Goal: Download file/media

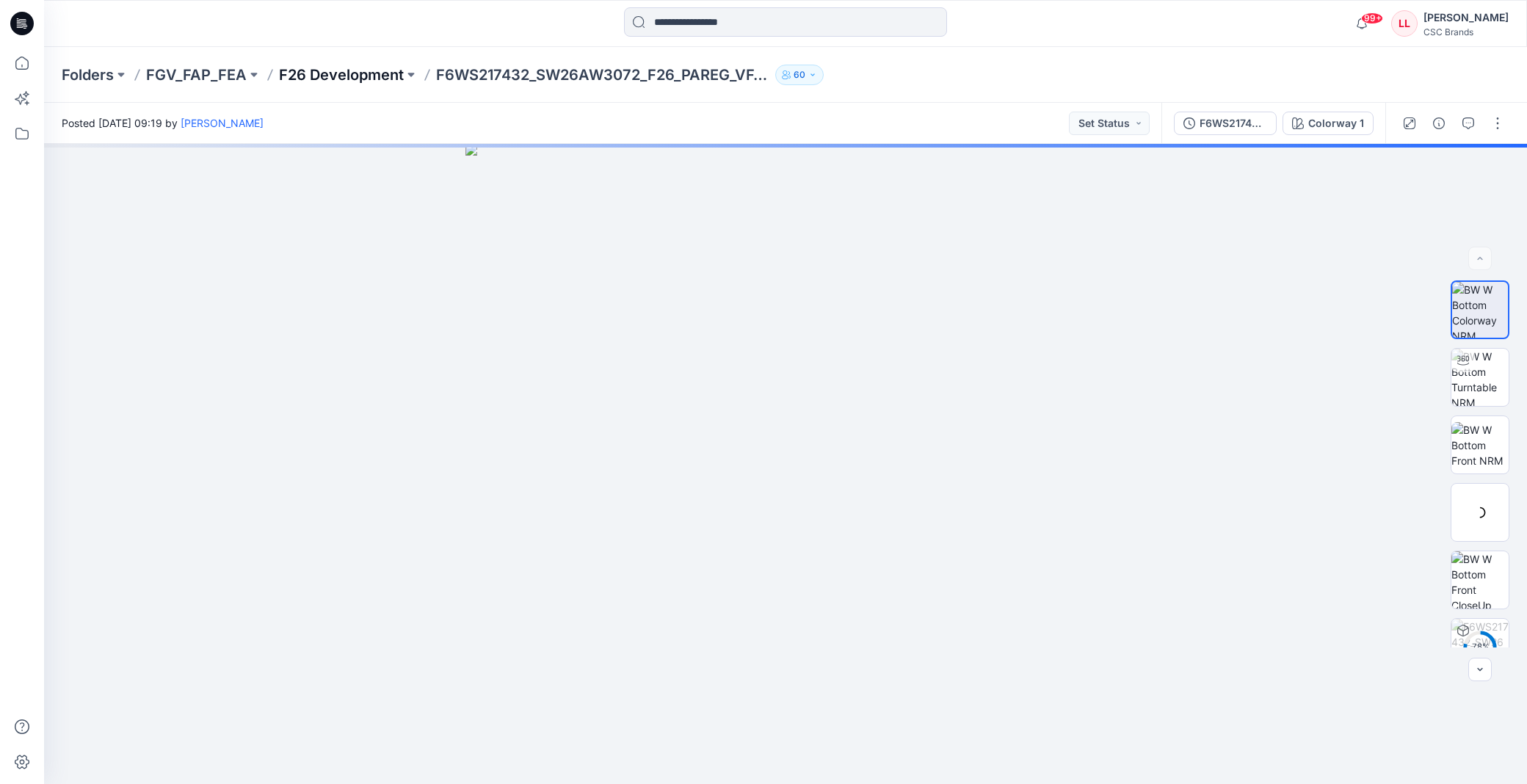
click at [351, 77] on p "F26 Development" at bounding box center [341, 74] width 125 height 21
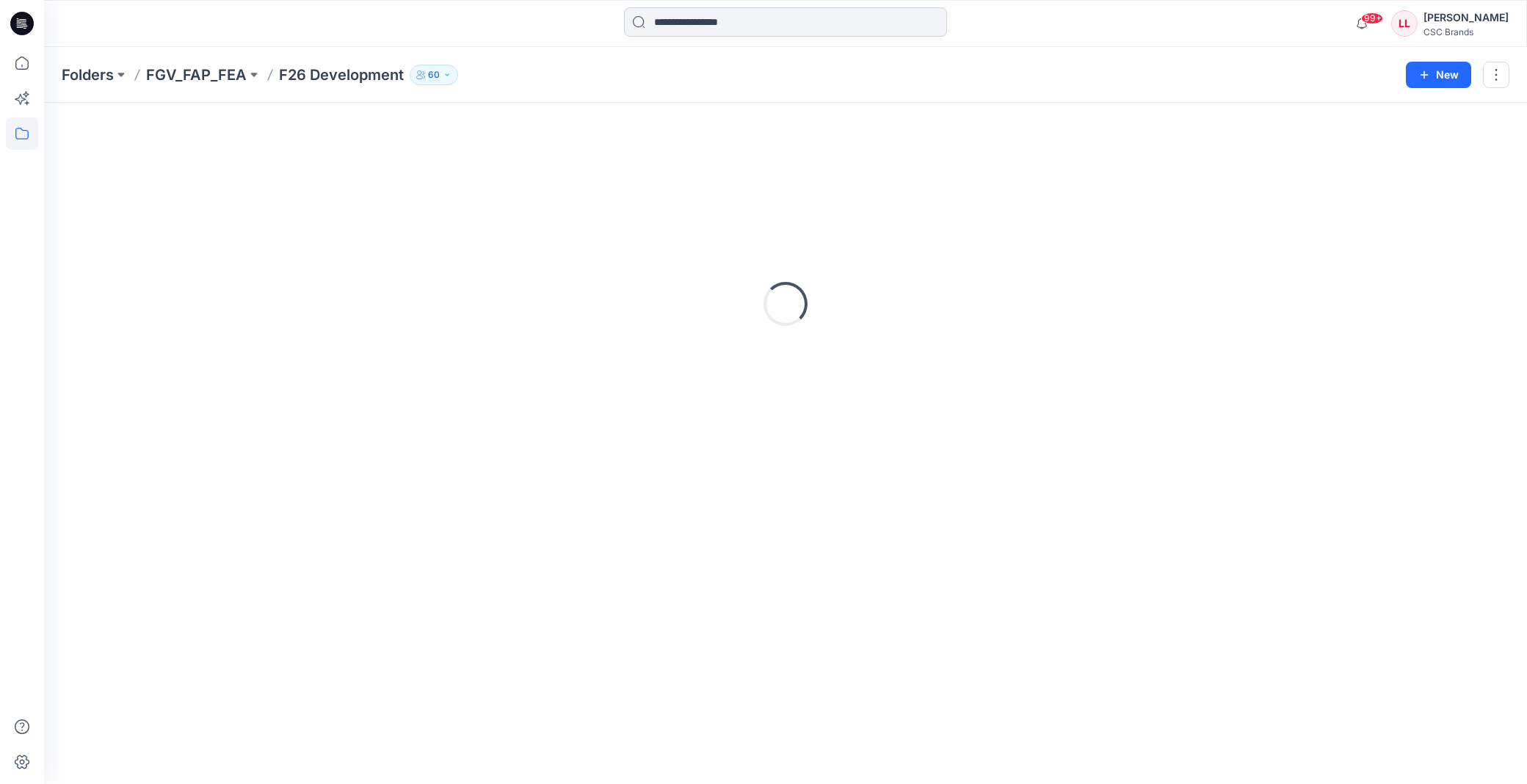
click at [677, 22] on input at bounding box center [785, 22] width 323 height 29
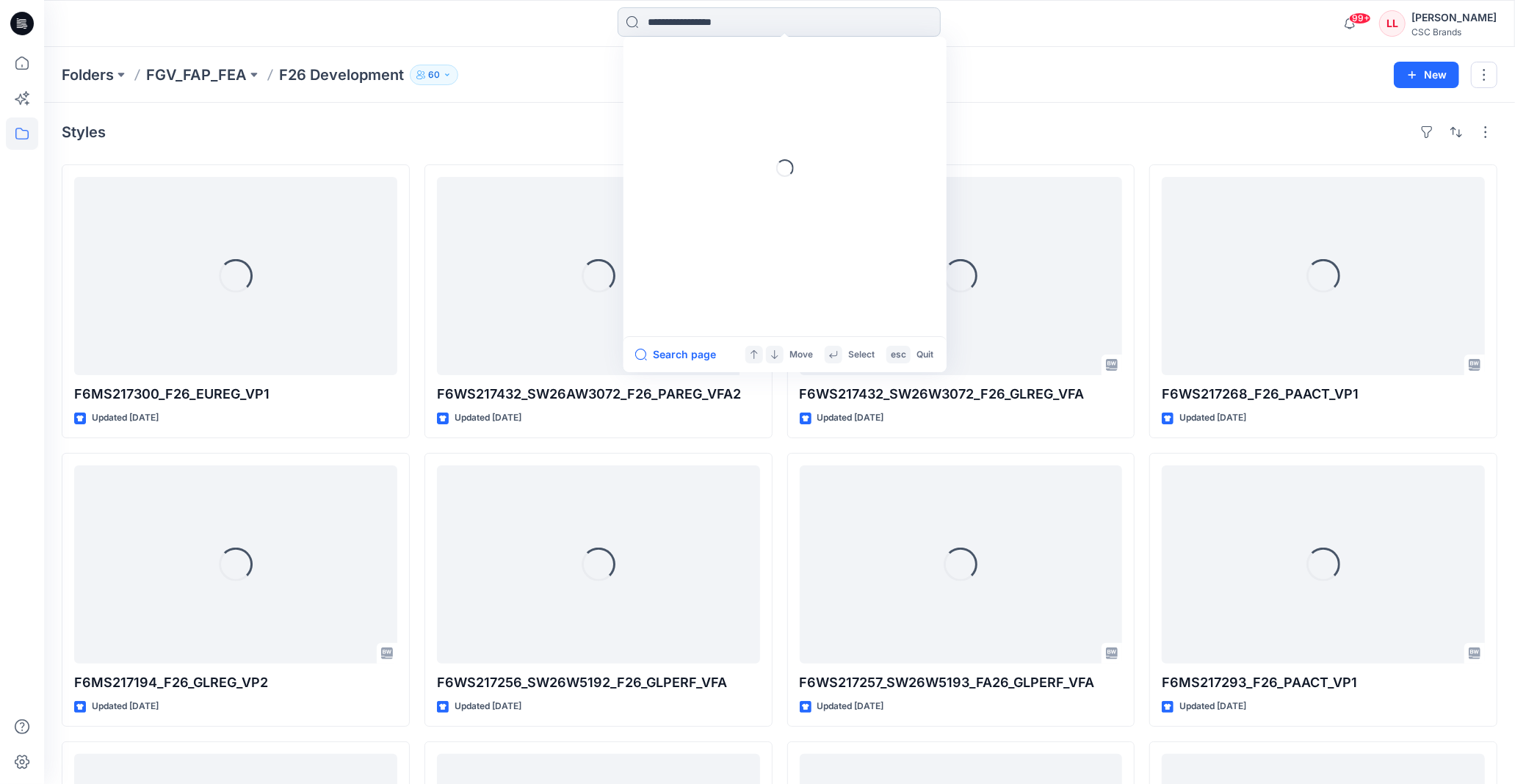
paste input "**********"
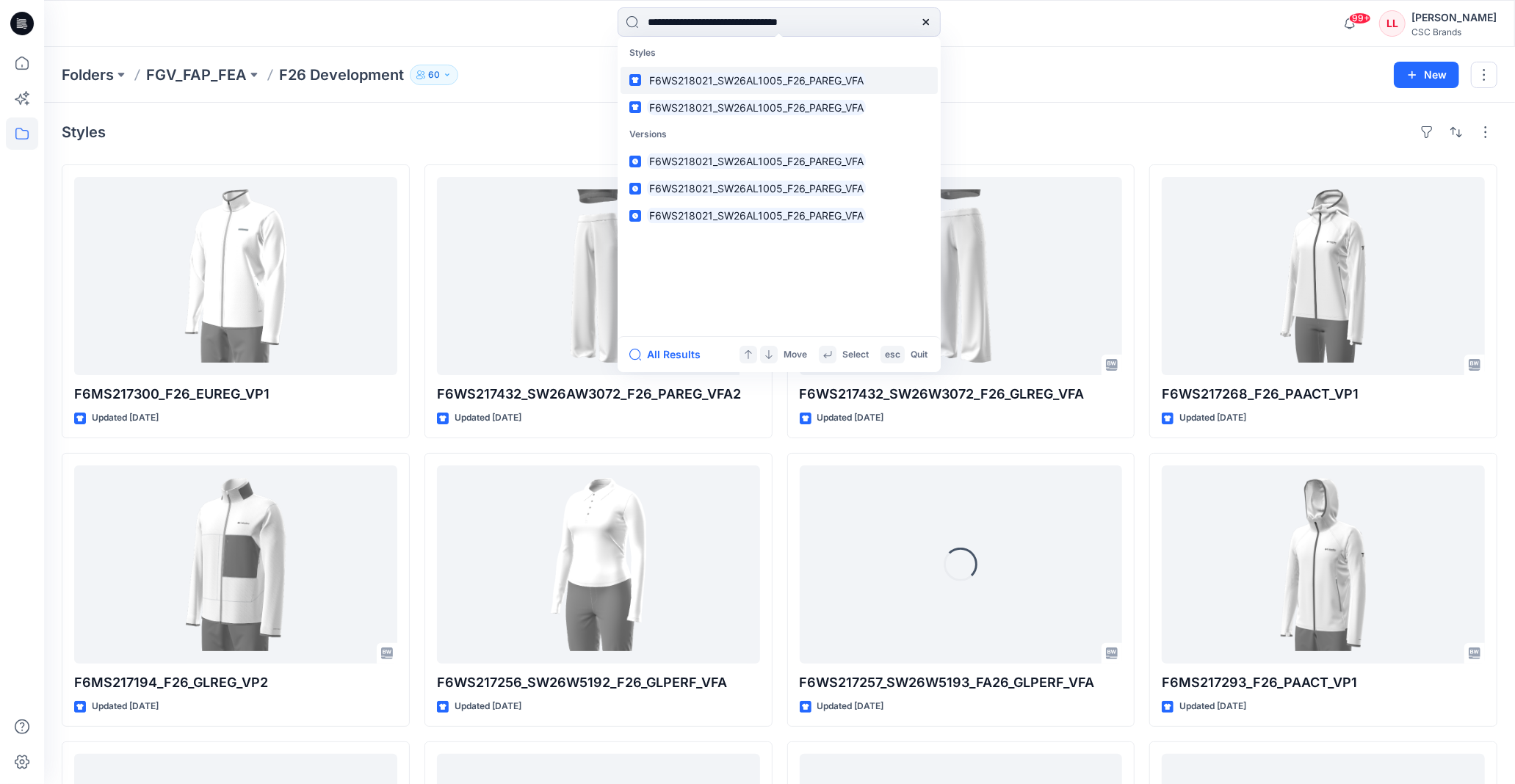
type input "**********"
click at [791, 77] on mark "F6WS218021_SW26AL1005_F26_PAREG_VFA" at bounding box center [756, 80] width 219 height 17
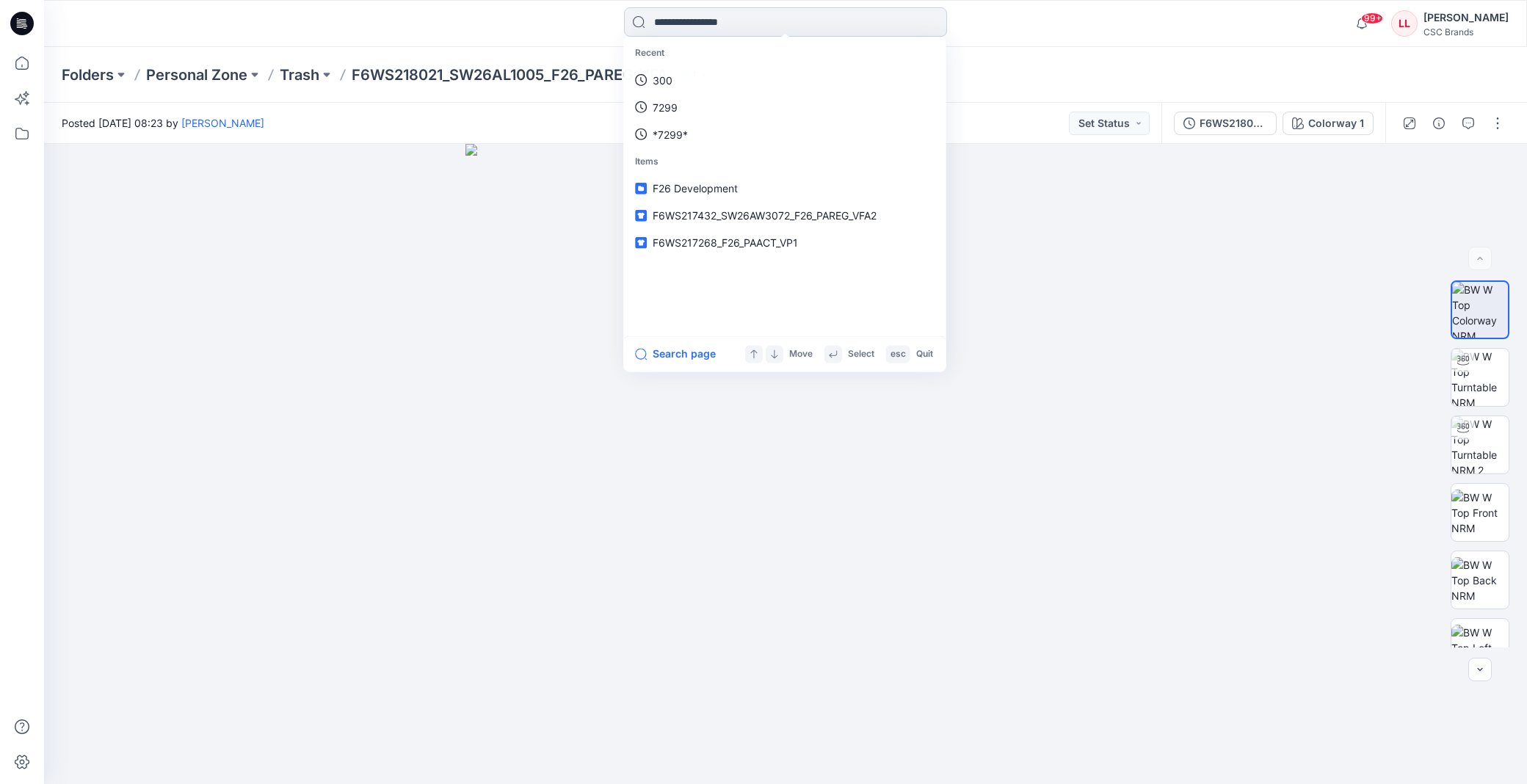
click at [717, 24] on input at bounding box center [785, 22] width 323 height 29
click at [1032, 38] on div "Recent 300 7299 *7299* Items F26 Development F6WS217432_SW26AW3072_F26_PAREG_VF…" at bounding box center [786, 23] width 741 height 33
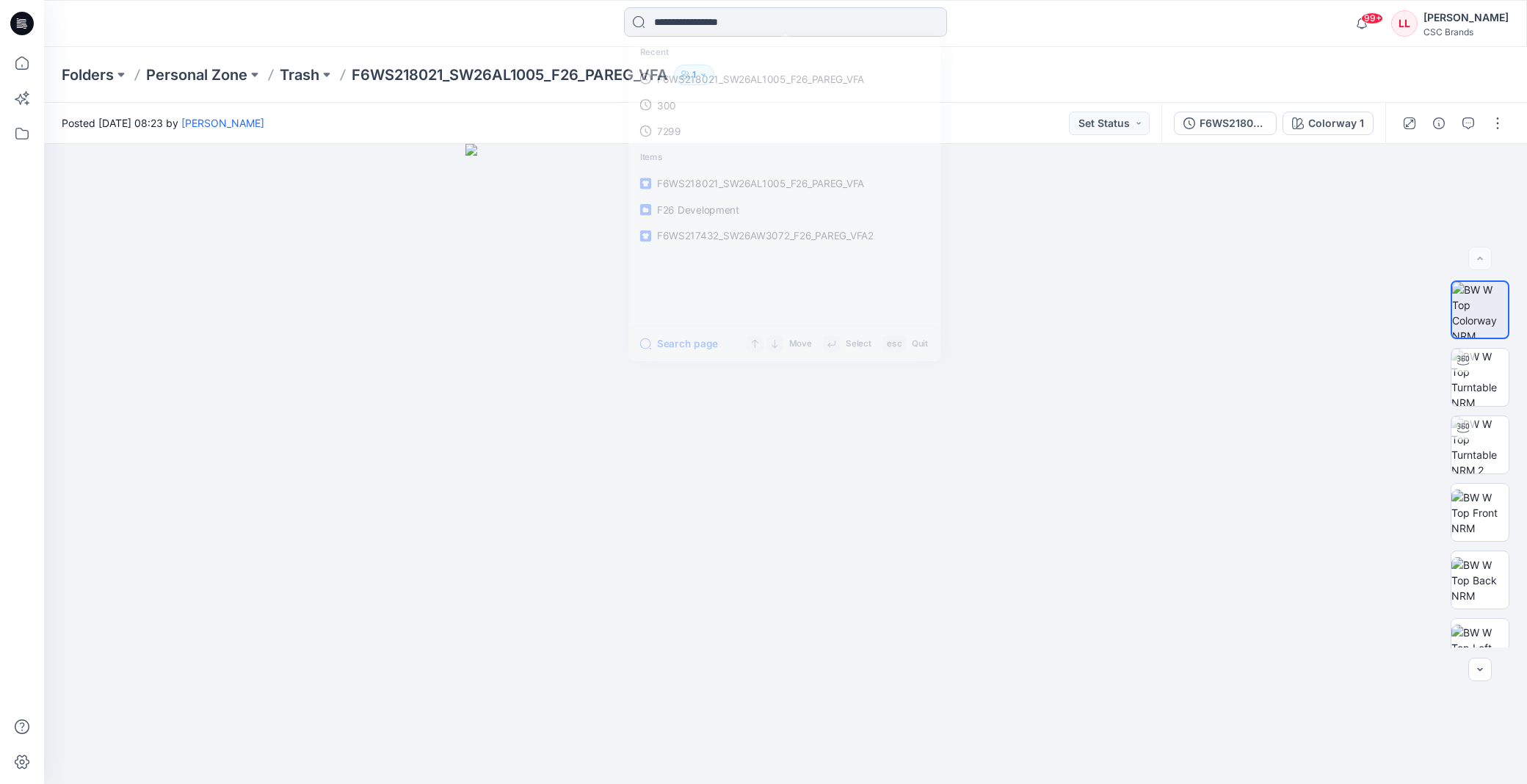
click at [707, 31] on input at bounding box center [785, 22] width 323 height 29
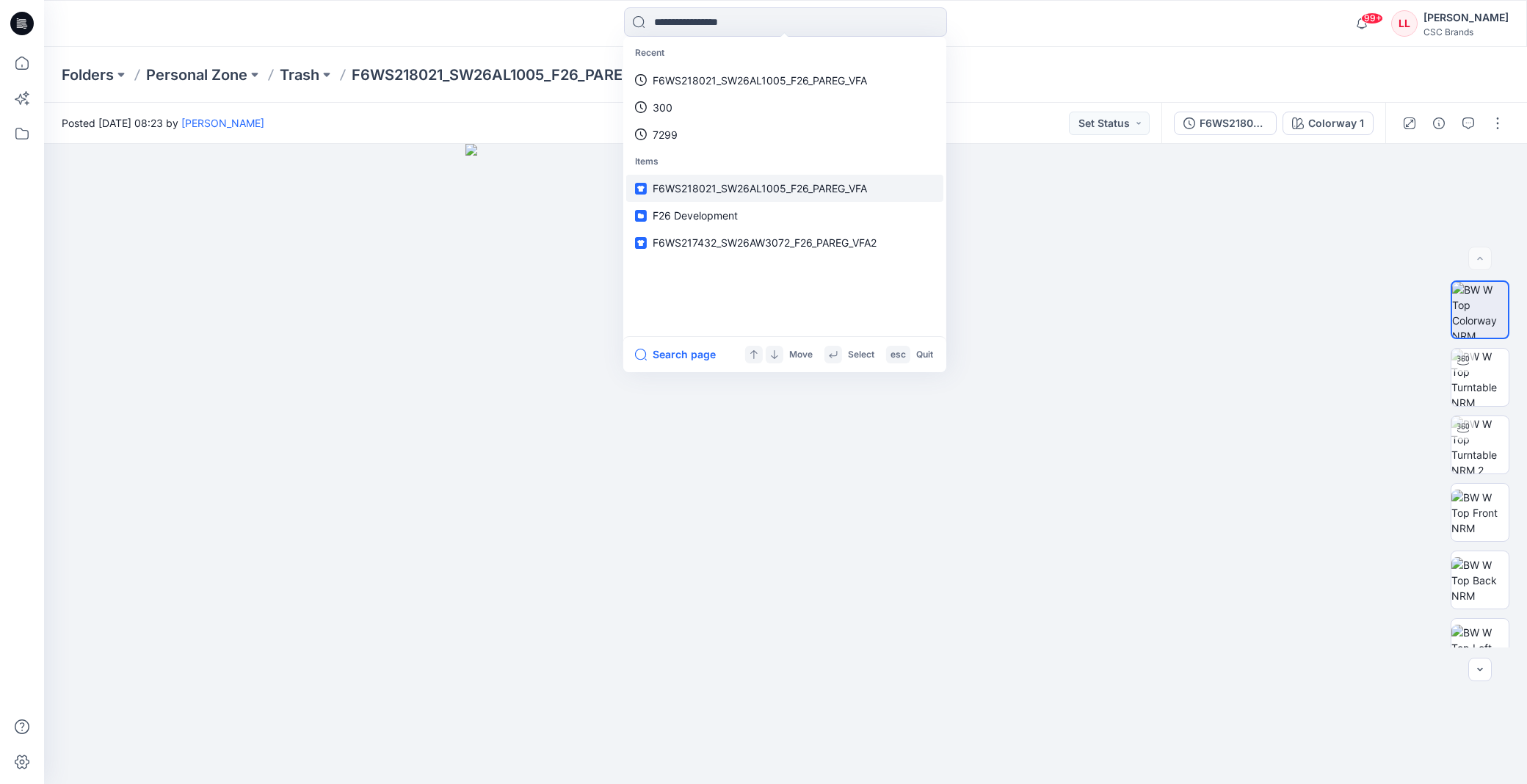
click at [761, 184] on span "F6WS218021_SW26AL1005_F26_PAREG_VFA" at bounding box center [759, 188] width 214 height 12
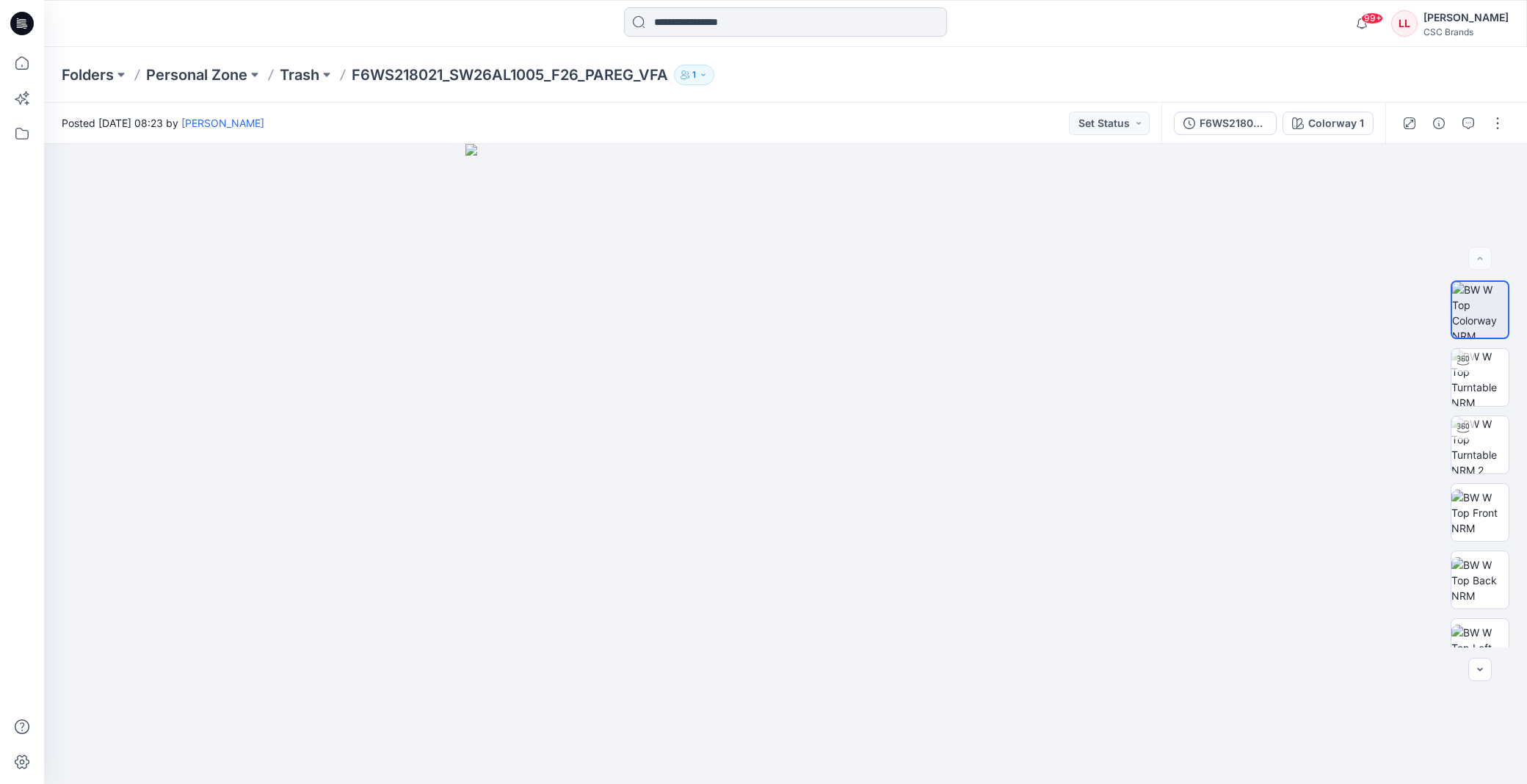
click at [710, 23] on input at bounding box center [785, 22] width 323 height 29
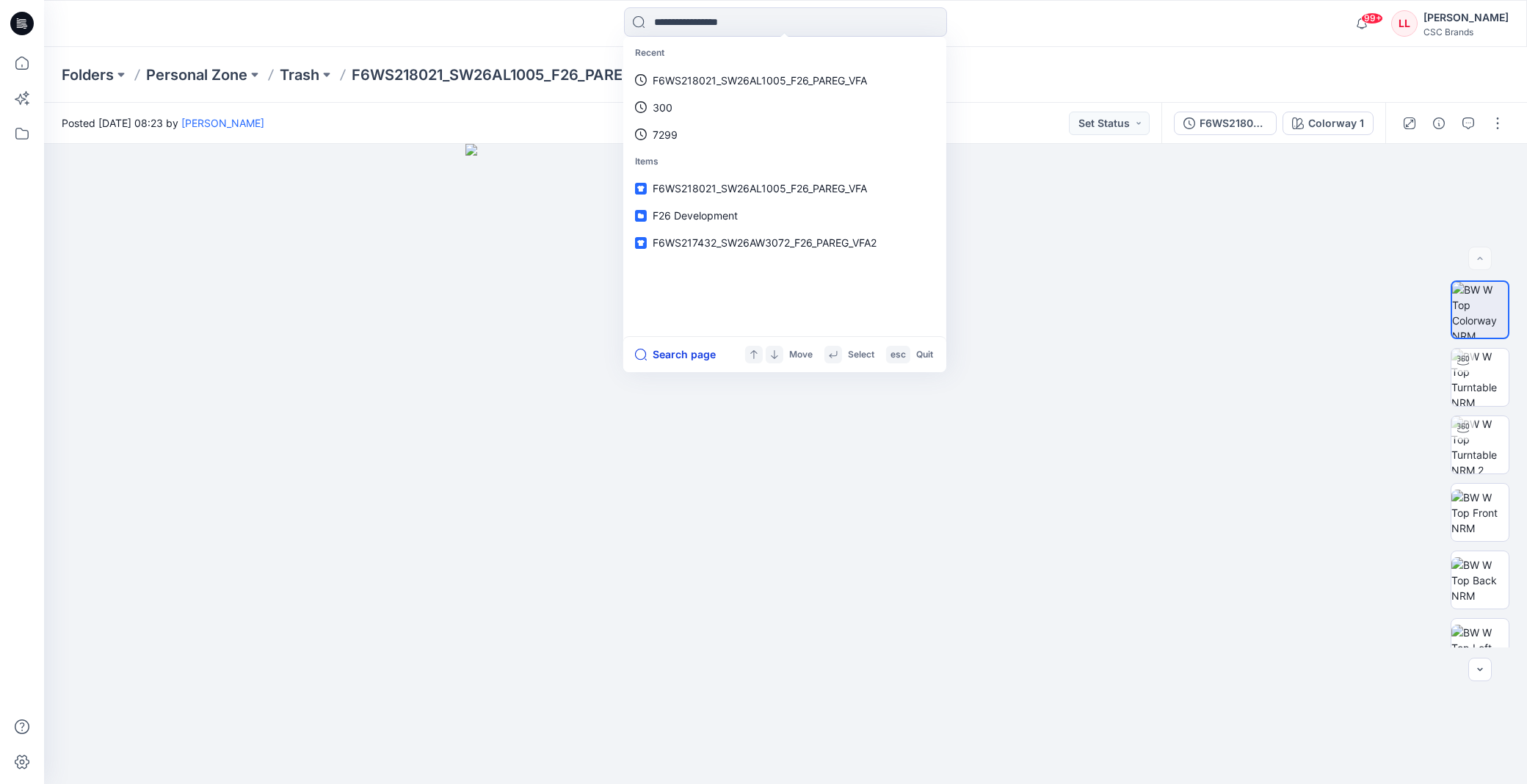
click at [689, 346] on button "Search page" at bounding box center [675, 354] width 80 height 18
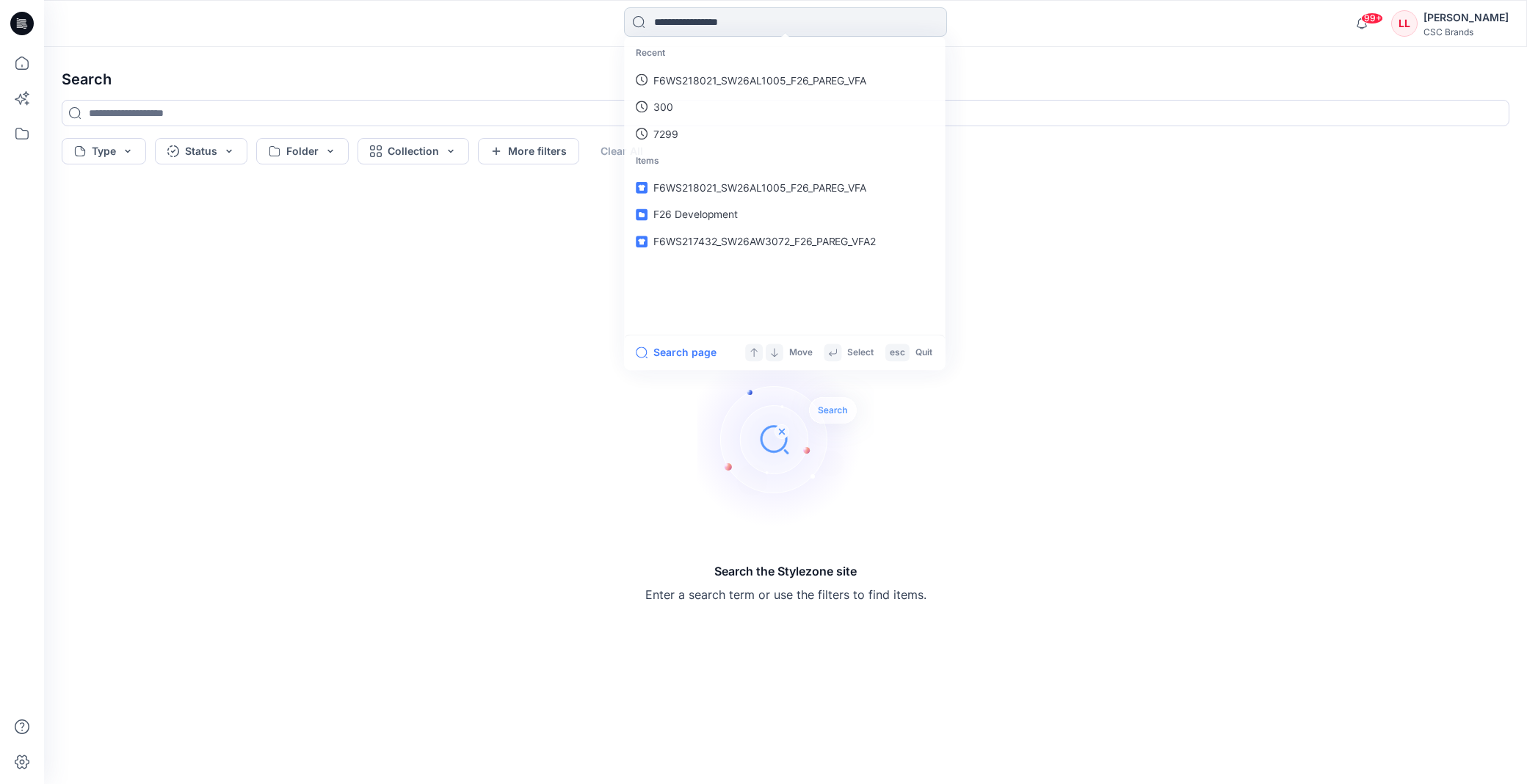
click at [779, 26] on input at bounding box center [785, 22] width 323 height 29
click at [747, 80] on p "F6WS218021_SW26AL1005_F26_PAREG_VFA" at bounding box center [759, 80] width 214 height 15
type input "**********"
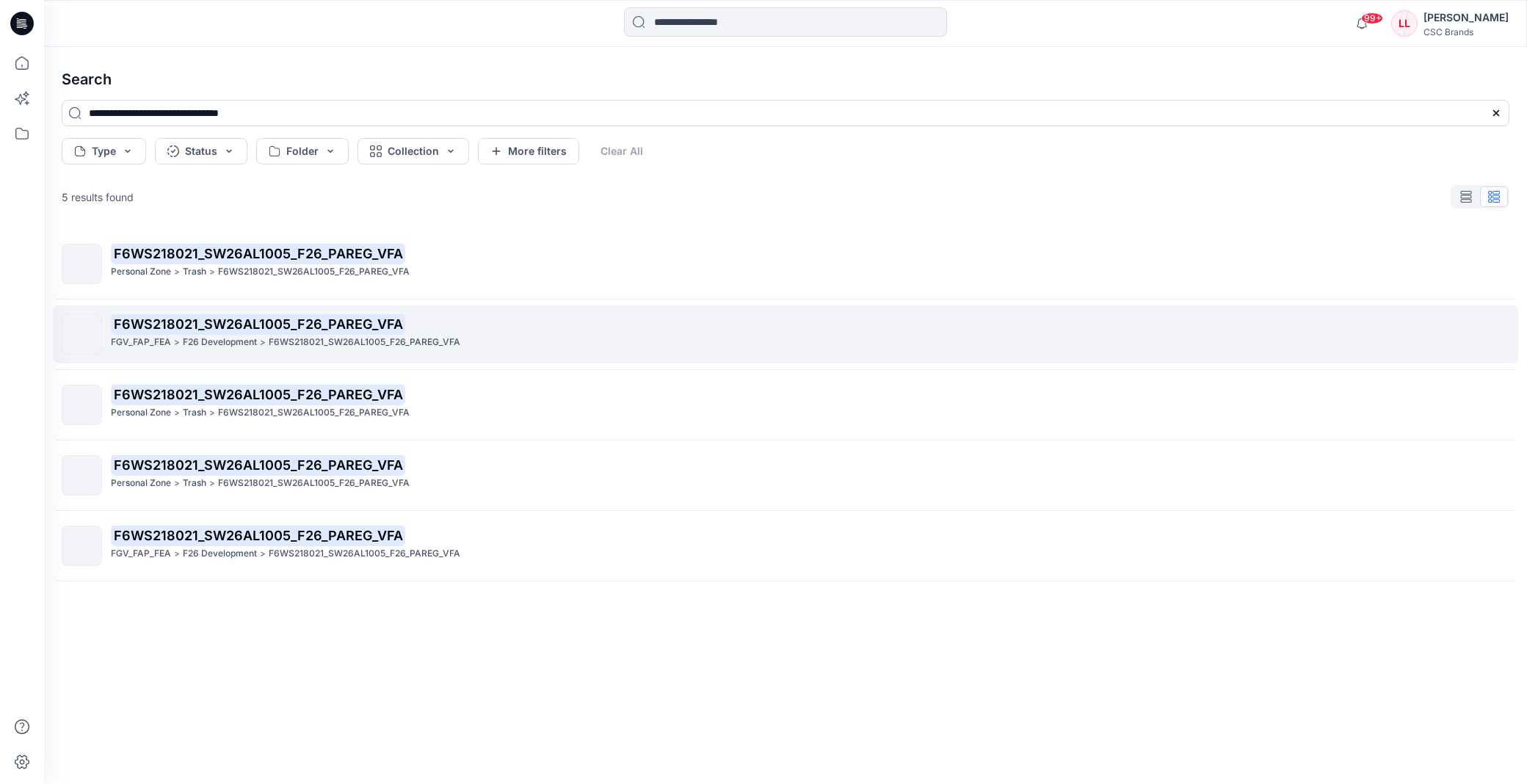
click at [273, 332] on mark "F6WS218021_SW26AL1005_F26_PAREG_VFA" at bounding box center [258, 324] width 294 height 21
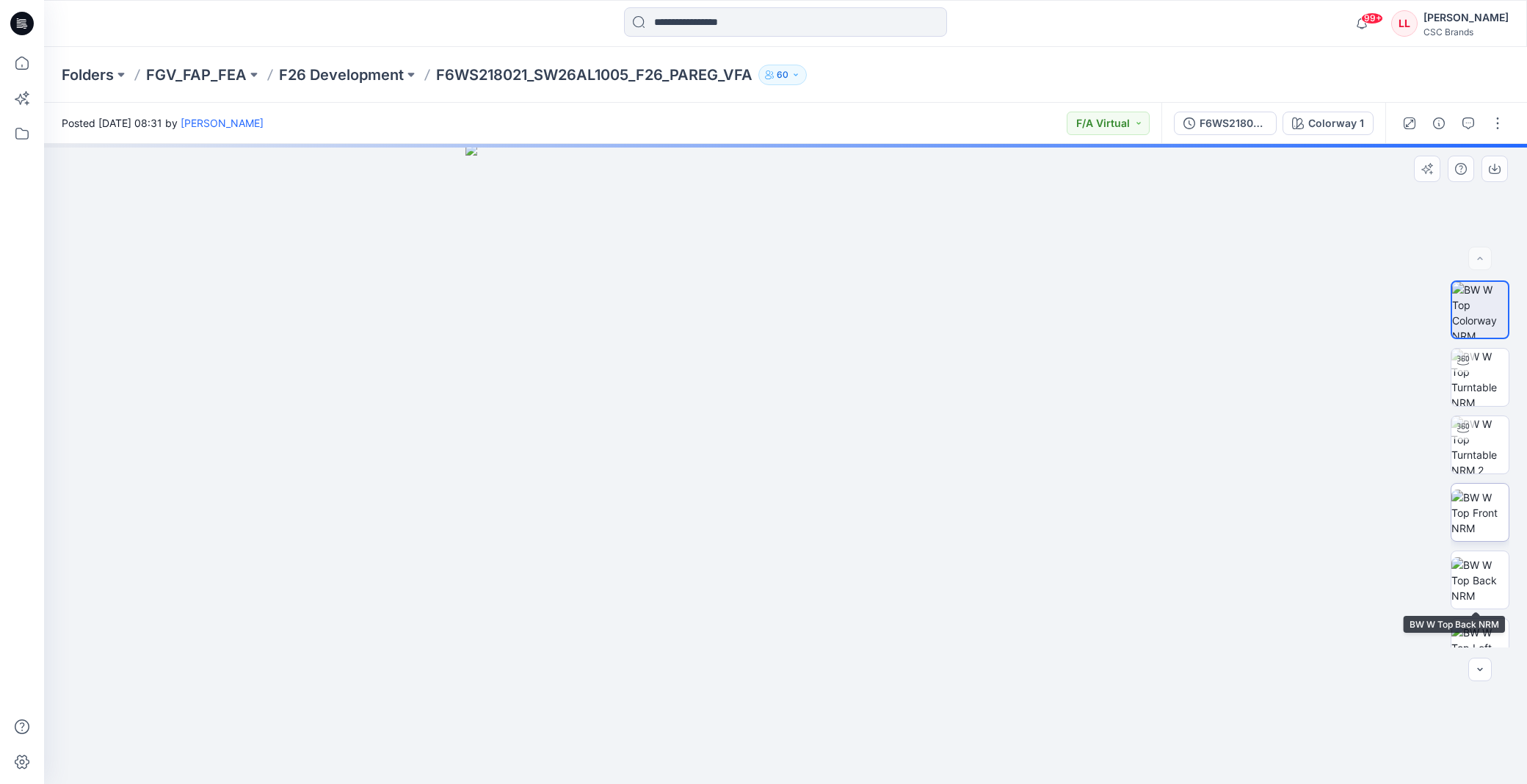
click at [1472, 524] on img at bounding box center [1480, 513] width 57 height 46
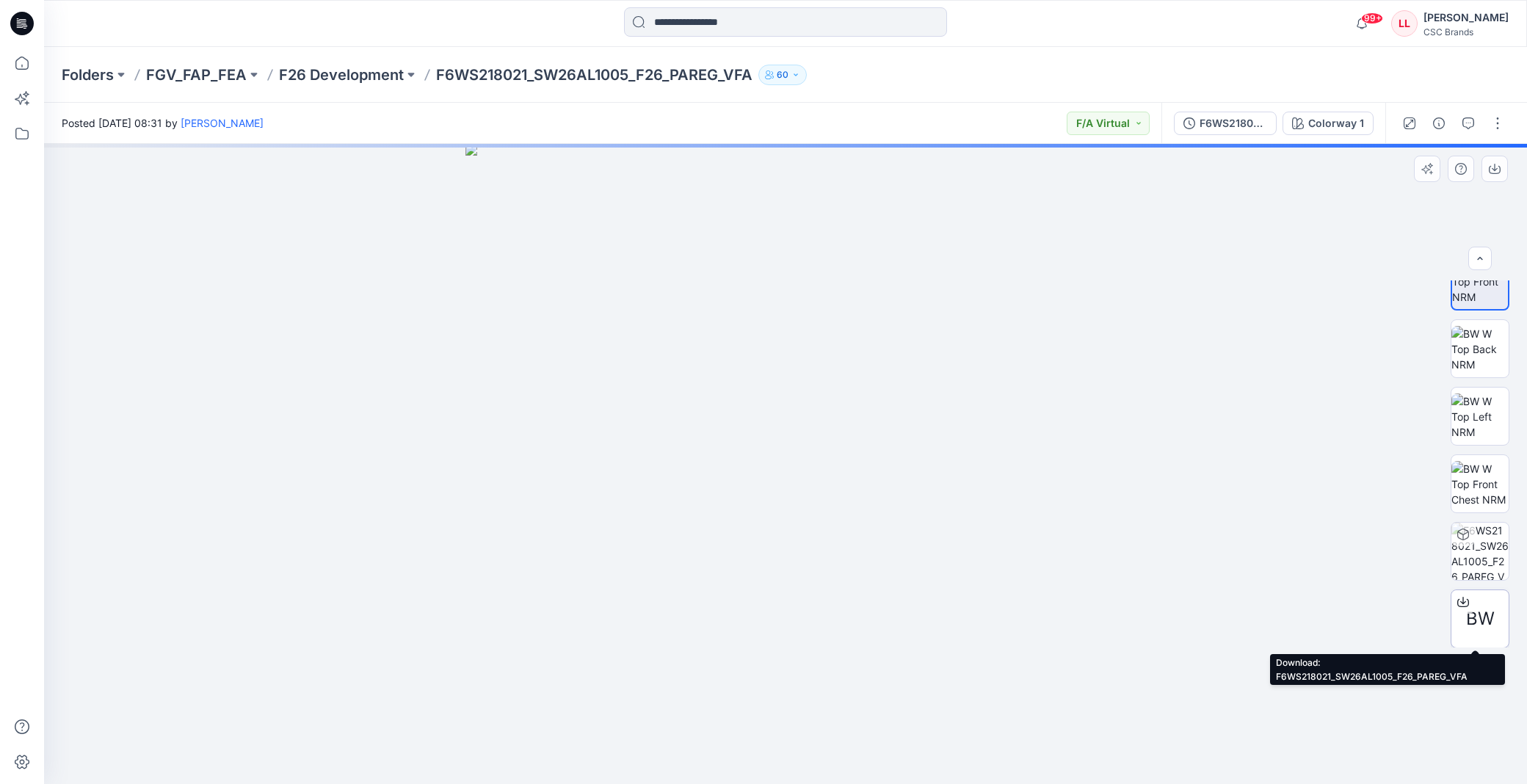
click at [1483, 612] on span "BW" at bounding box center [1480, 618] width 29 height 26
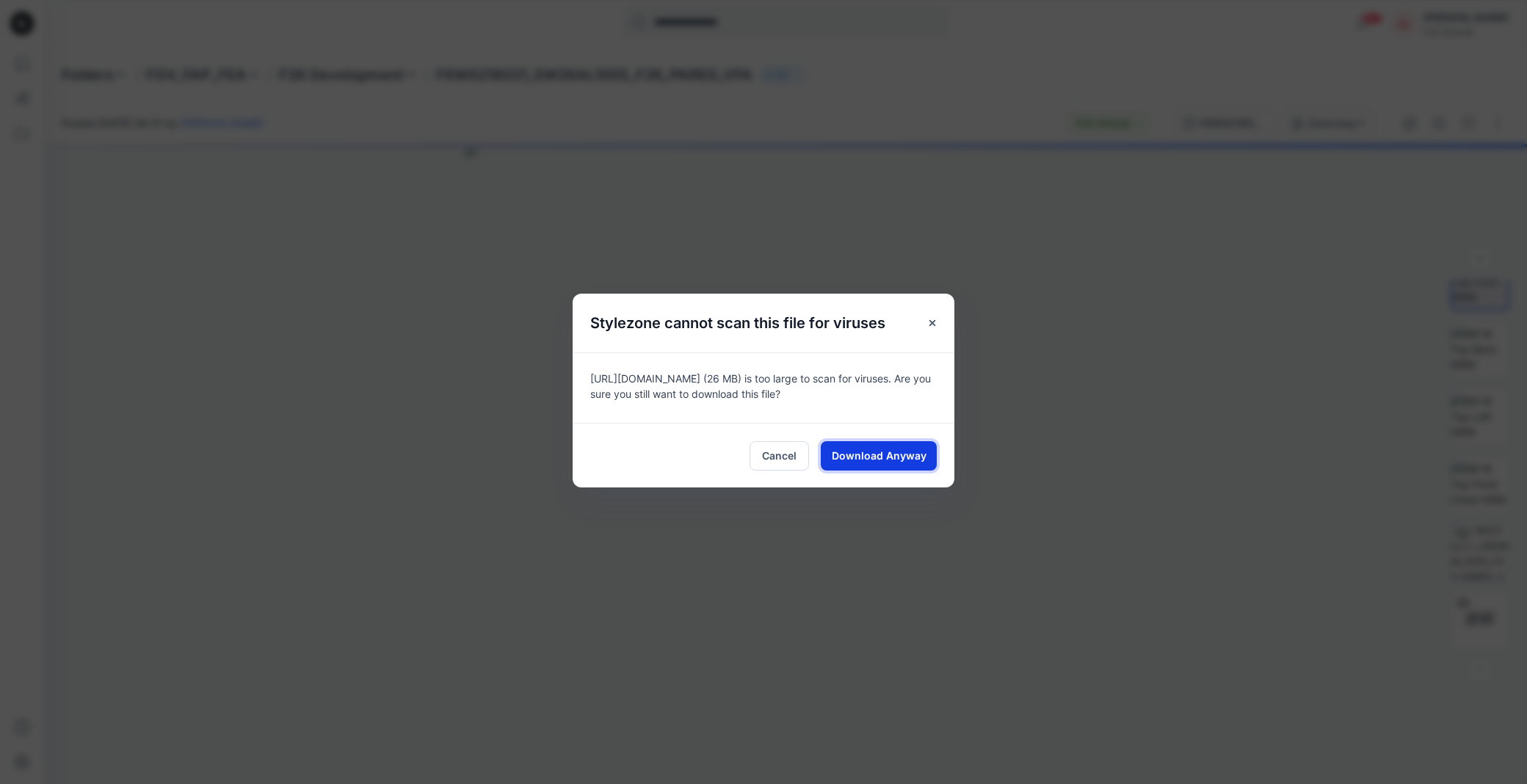
click at [894, 460] on span "Download Anyway" at bounding box center [879, 456] width 94 height 15
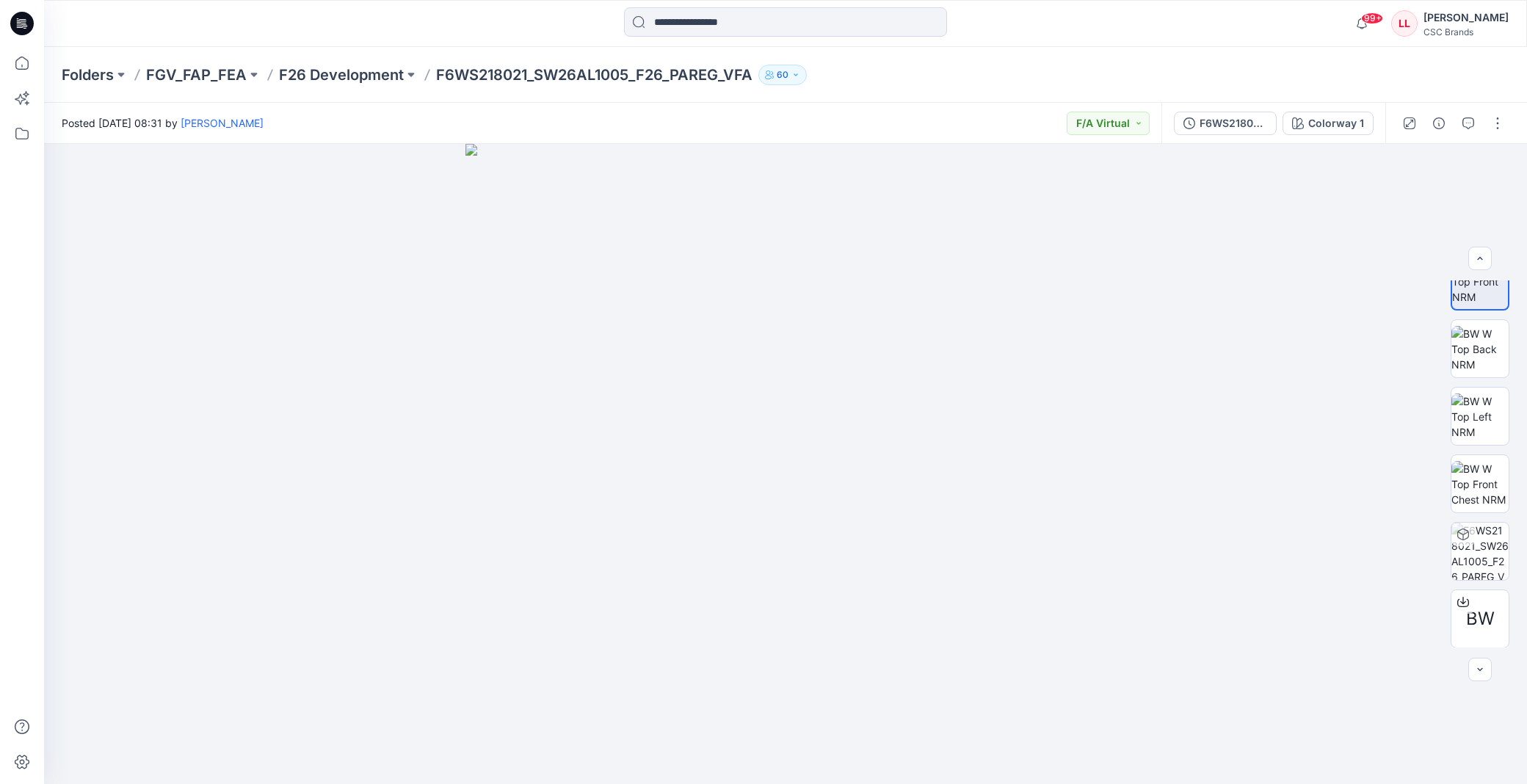
click at [1095, 68] on div "Folders FGV_FAP_FEA F26 Development F6WS218021_SW26AL1005_F26_PAREG_VFA 60" at bounding box center [728, 74] width 1333 height 21
